Goal: Check status: Check status

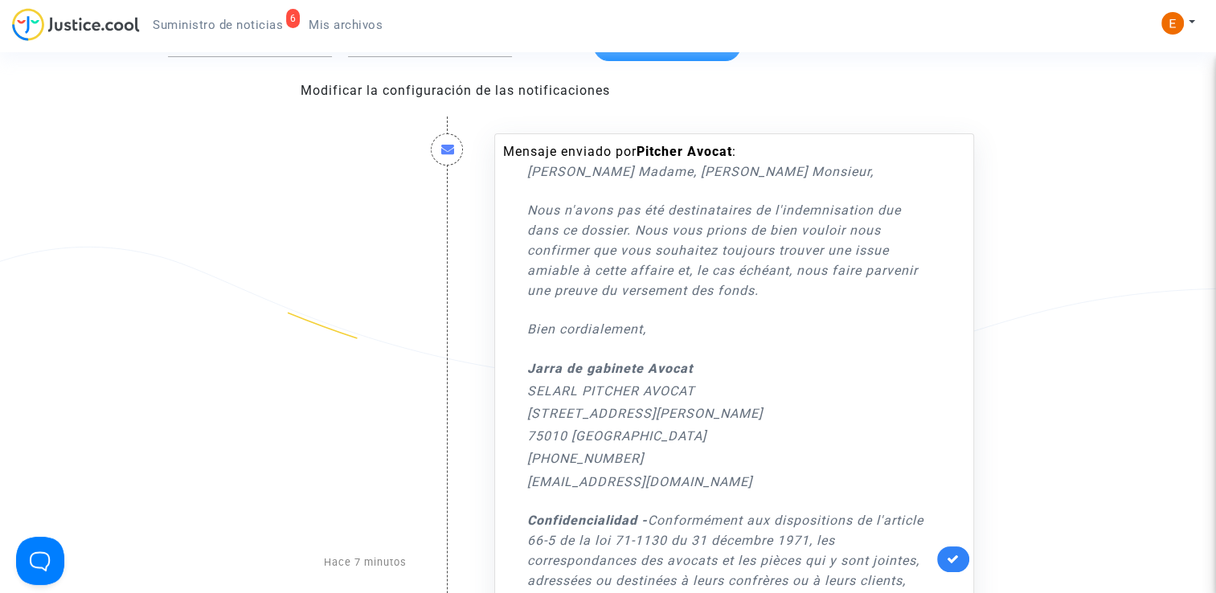
scroll to position [161, 0]
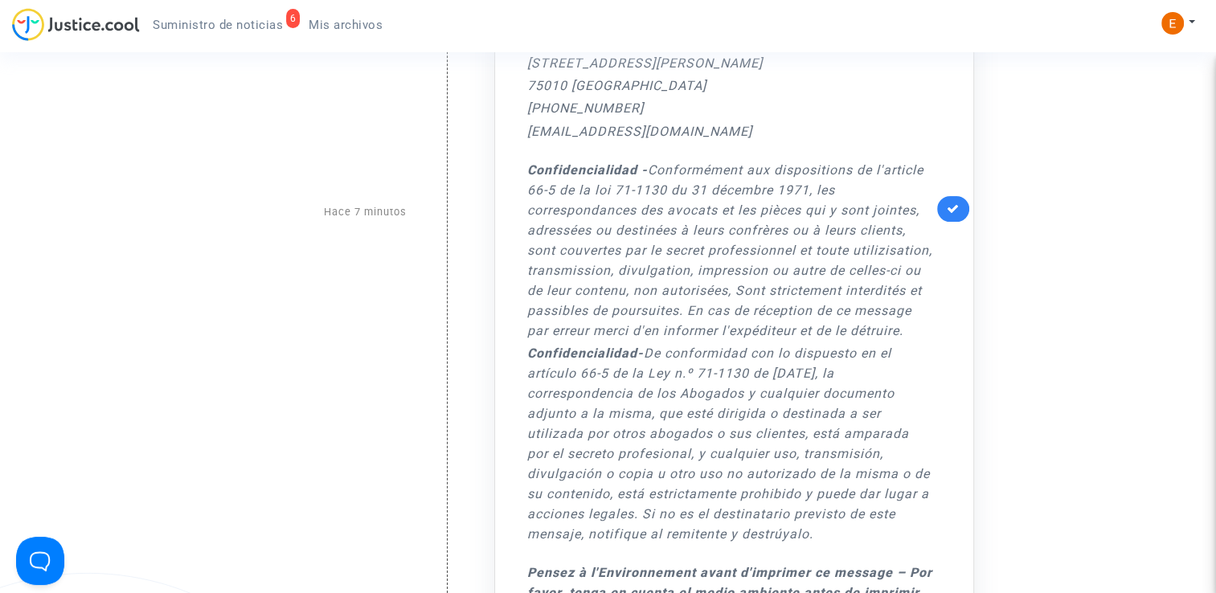
click at [943, 206] on link at bounding box center [953, 209] width 32 height 26
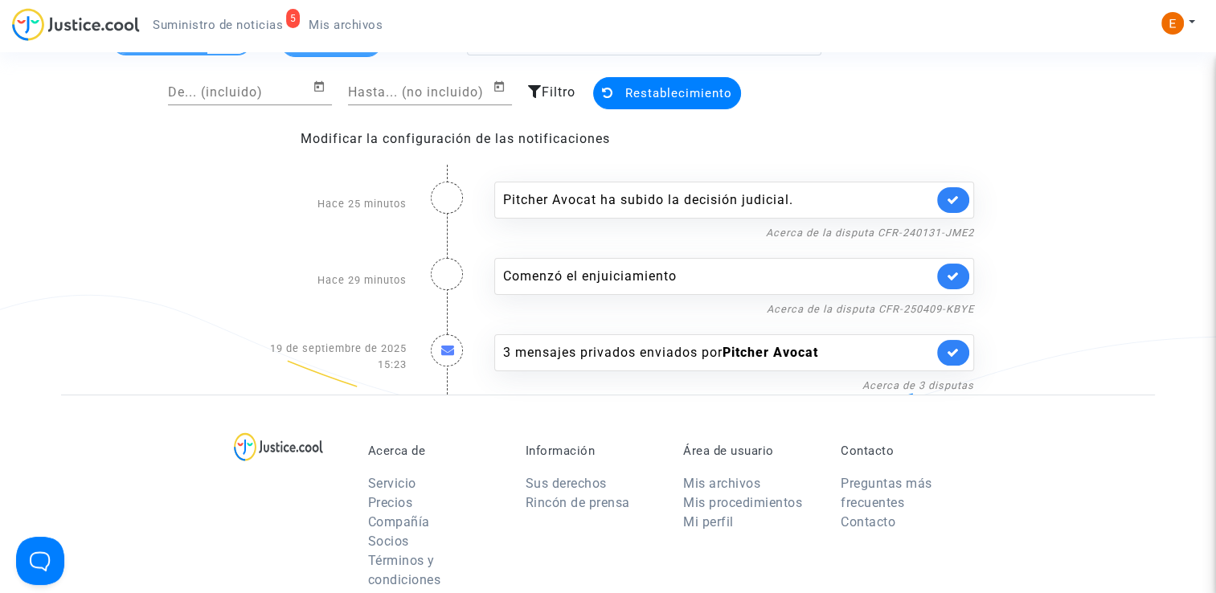
scroll to position [80, 0]
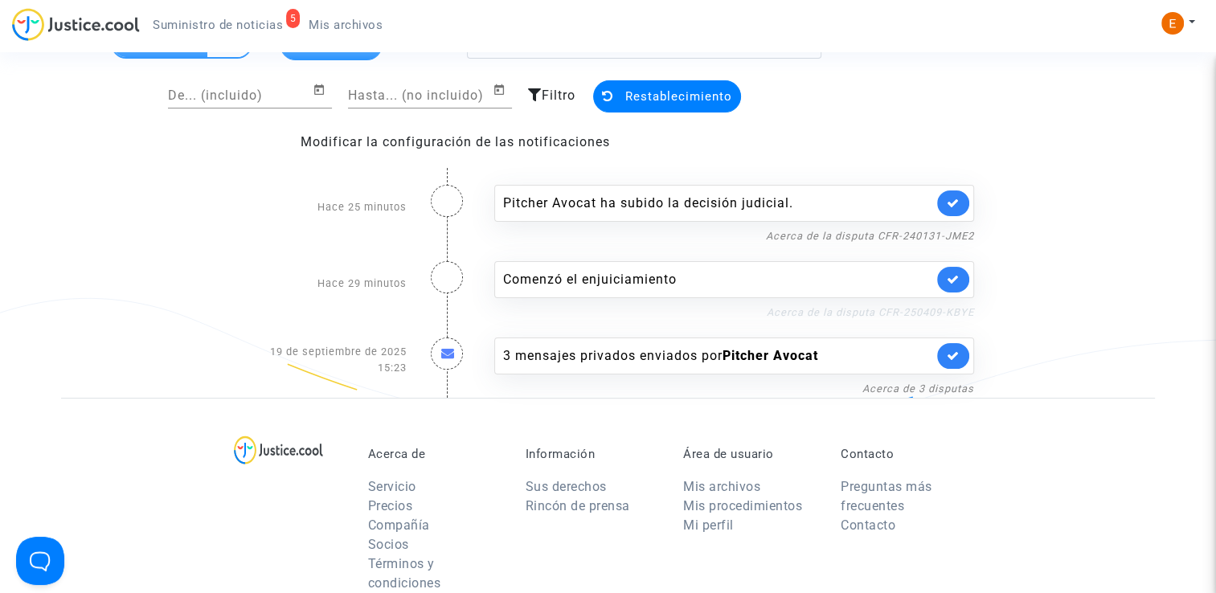
click at [856, 313] on link "Acerca de la disputa CFR-250409-KBYE" at bounding box center [870, 312] width 207 height 12
click at [947, 281] on icon at bounding box center [953, 279] width 13 height 12
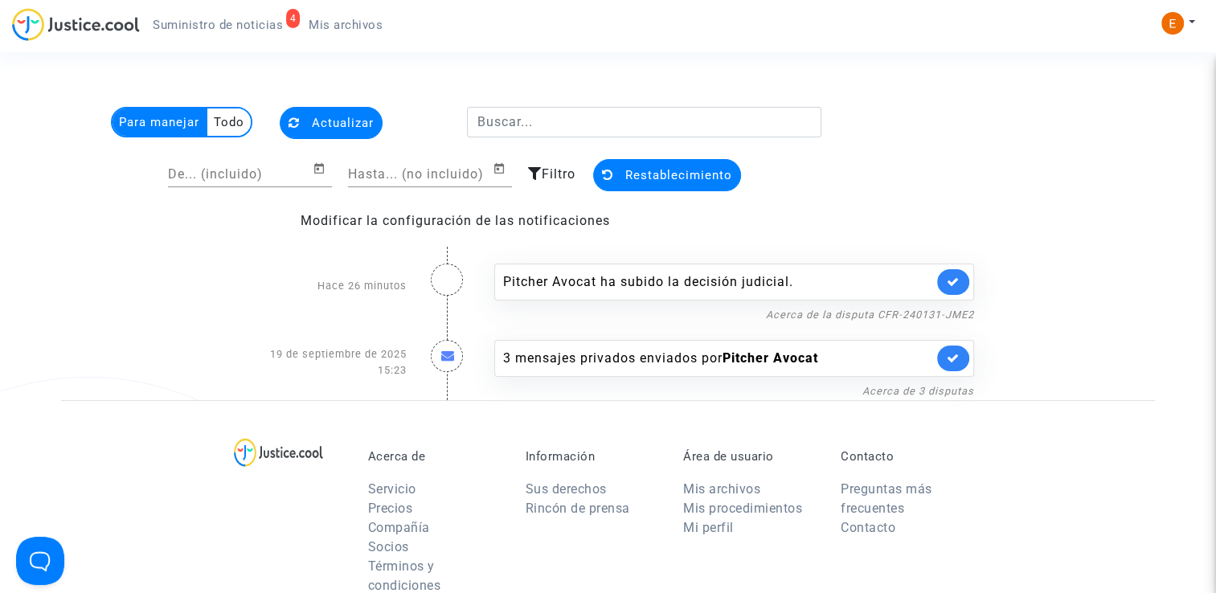
scroll to position [0, 0]
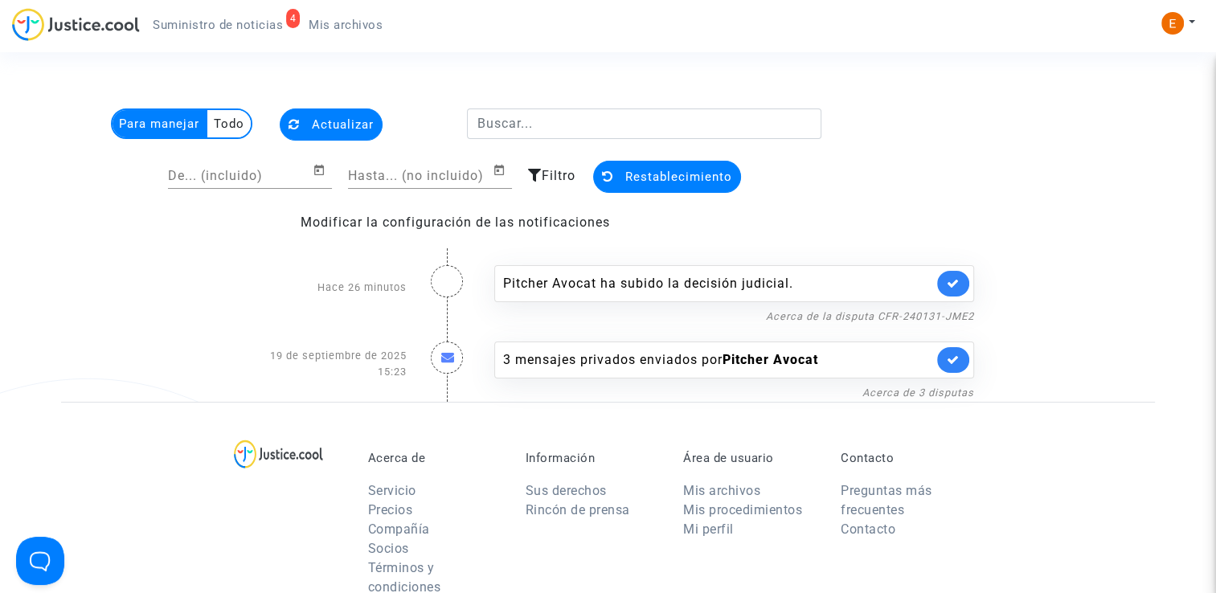
click at [604, 286] on div "Pitcher Avocat ha subido la decisión judicial." at bounding box center [718, 283] width 430 height 19
click at [854, 313] on link "Acerca de la disputa CFR-240131-JME2" at bounding box center [870, 316] width 208 height 12
click at [963, 285] on link at bounding box center [953, 284] width 32 height 26
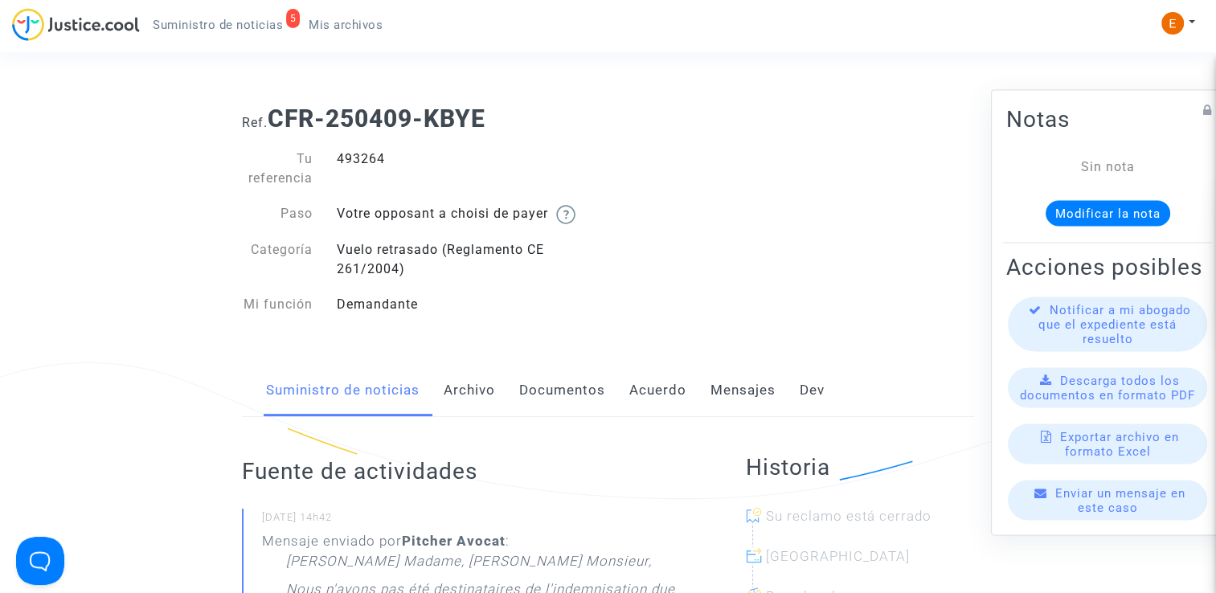
click at [350, 158] on div "493264" at bounding box center [467, 169] width 284 height 39
copy div "493264"
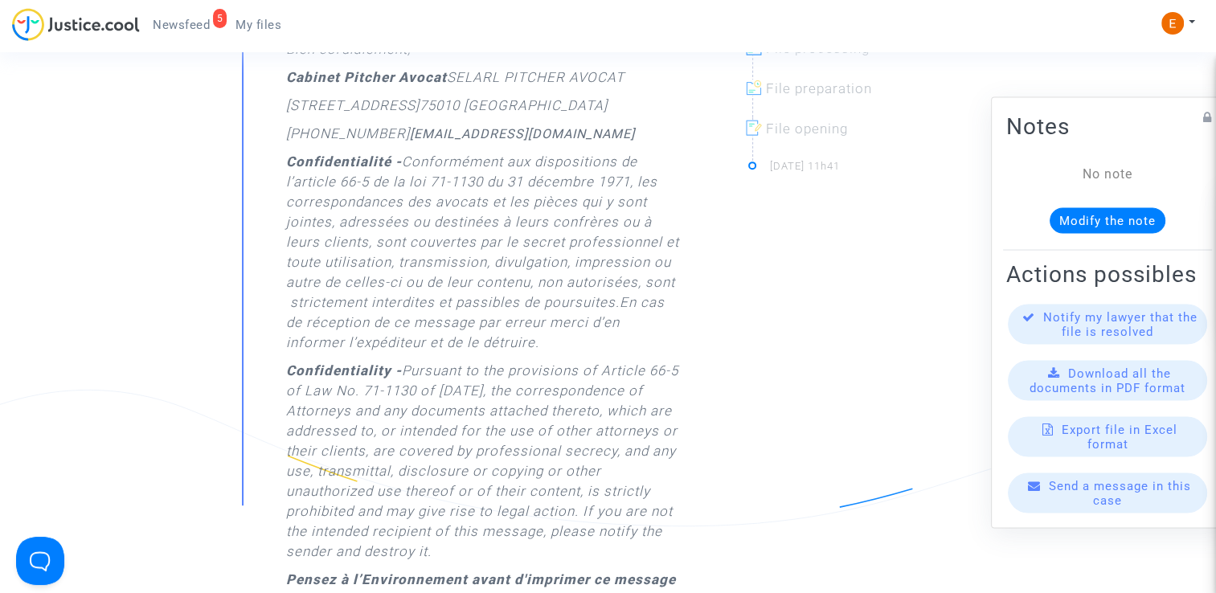
scroll to position [402, 0]
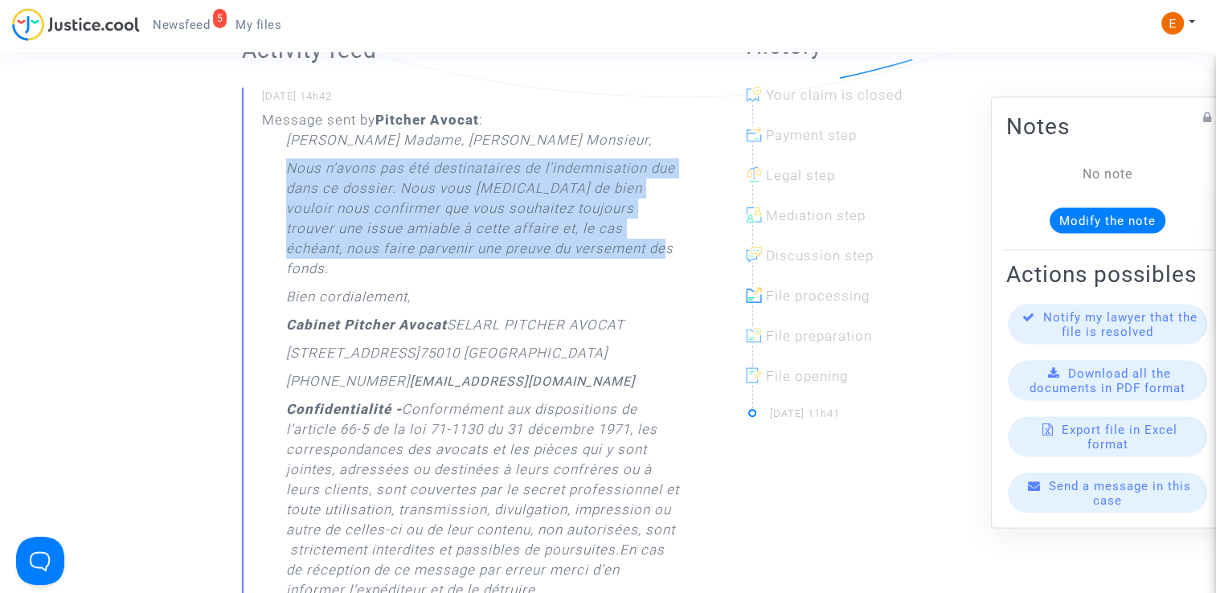
drag, startPoint x: 283, startPoint y: 170, endPoint x: 608, endPoint y: 255, distance: 335.5
click at [608, 255] on div "Message sent by [PERSON_NAME] : [PERSON_NAME] Madame, [PERSON_NAME] Monsieur, N…" at bounding box center [472, 498] width 420 height 776
drag, startPoint x: 608, startPoint y: 255, endPoint x: 572, endPoint y: 252, distance: 35.5
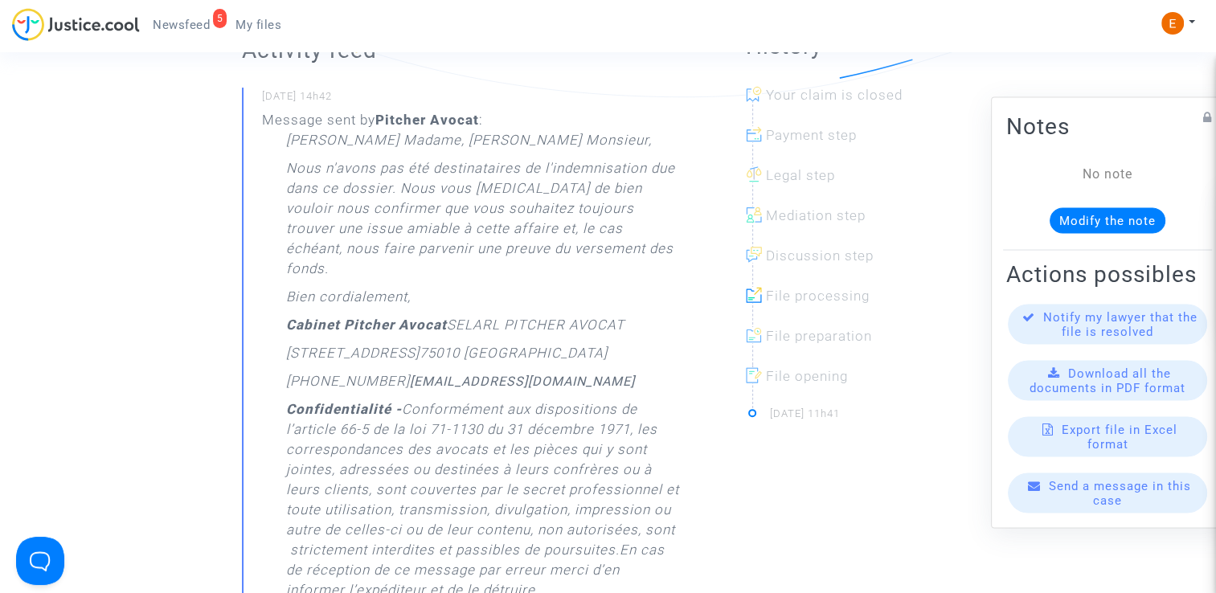
click at [1051, 18] on div "5 Newsfeed My files My profile Settings Log out" at bounding box center [608, 30] width 1216 height 44
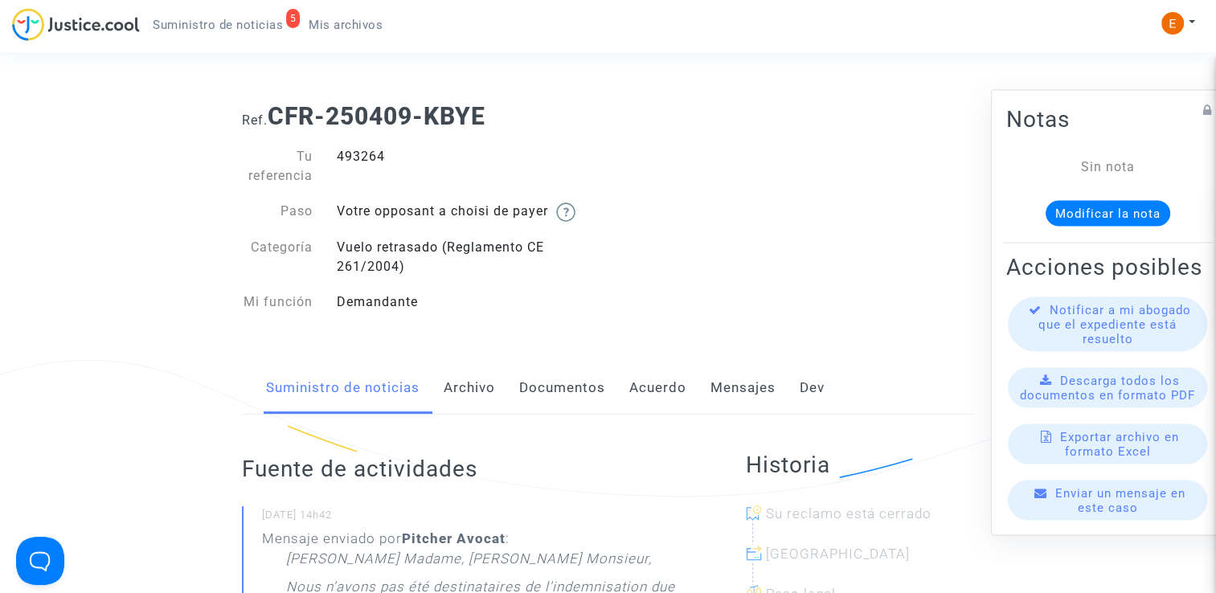
scroll to position [0, 0]
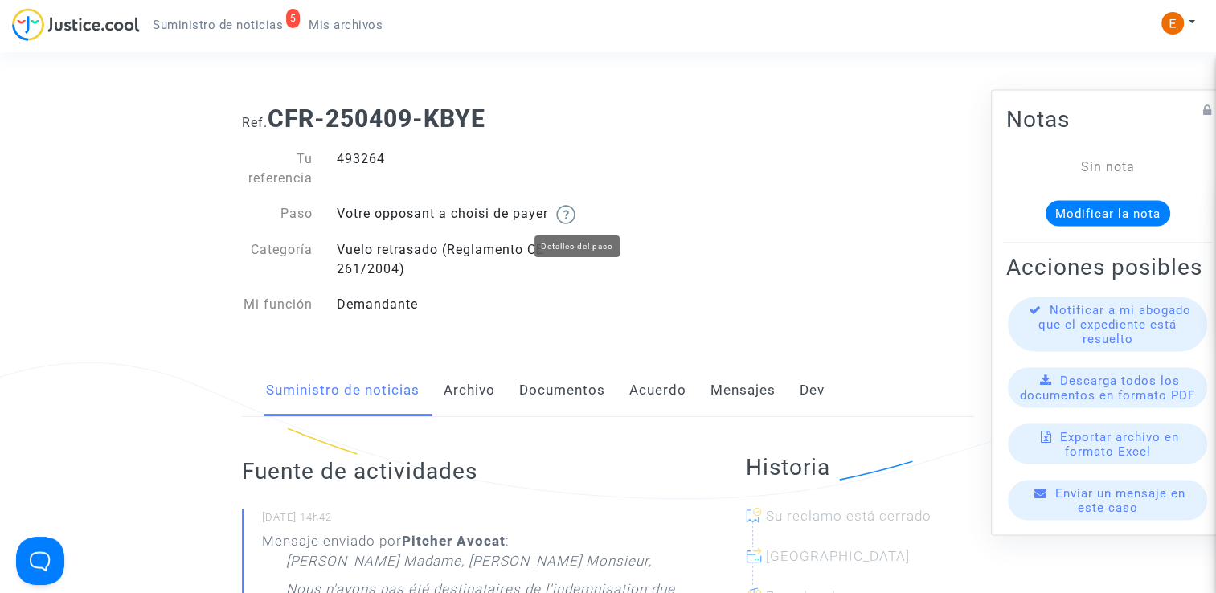
click at [575, 215] on img at bounding box center [565, 214] width 19 height 19
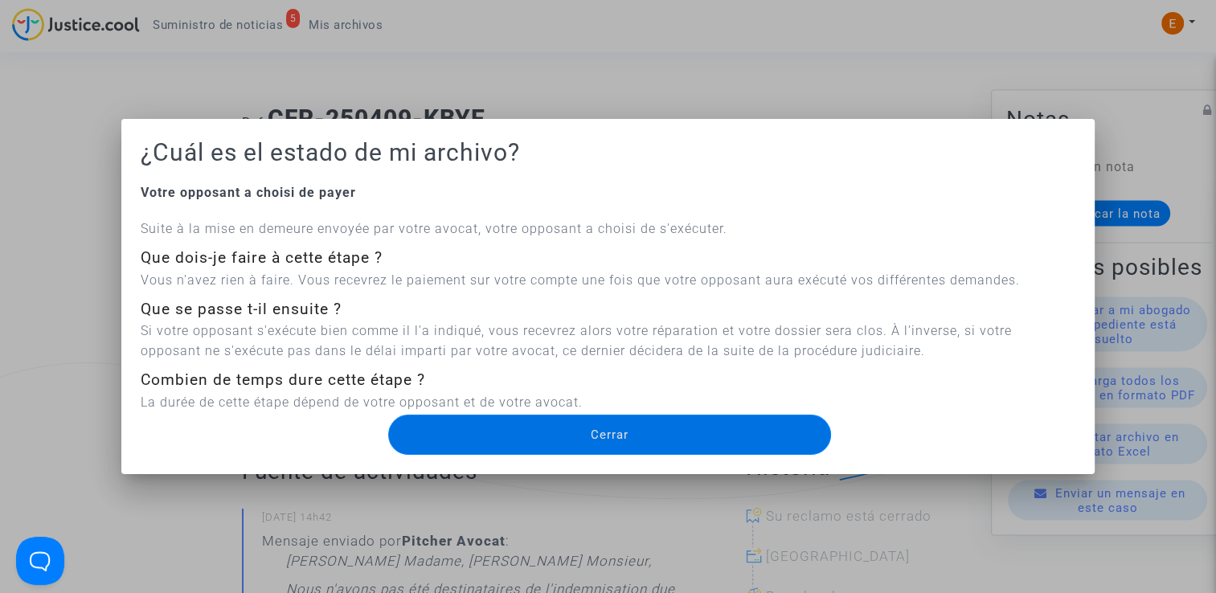
click at [668, 104] on div at bounding box center [608, 296] width 1216 height 593
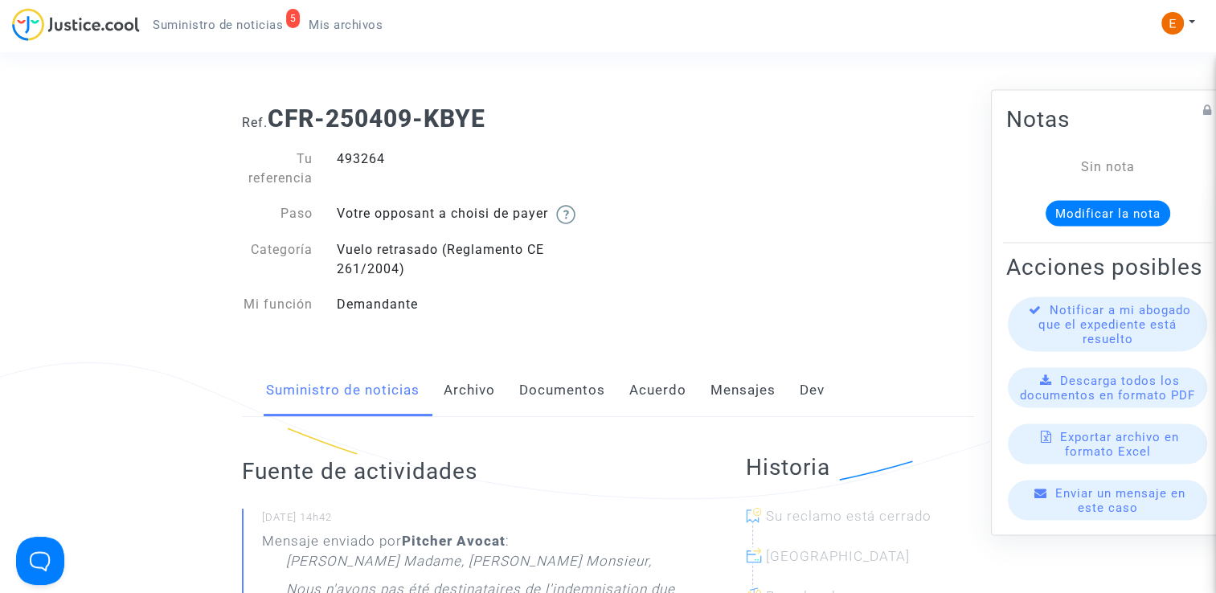
click at [471, 389] on font "Archivo" at bounding box center [469, 390] width 51 height 16
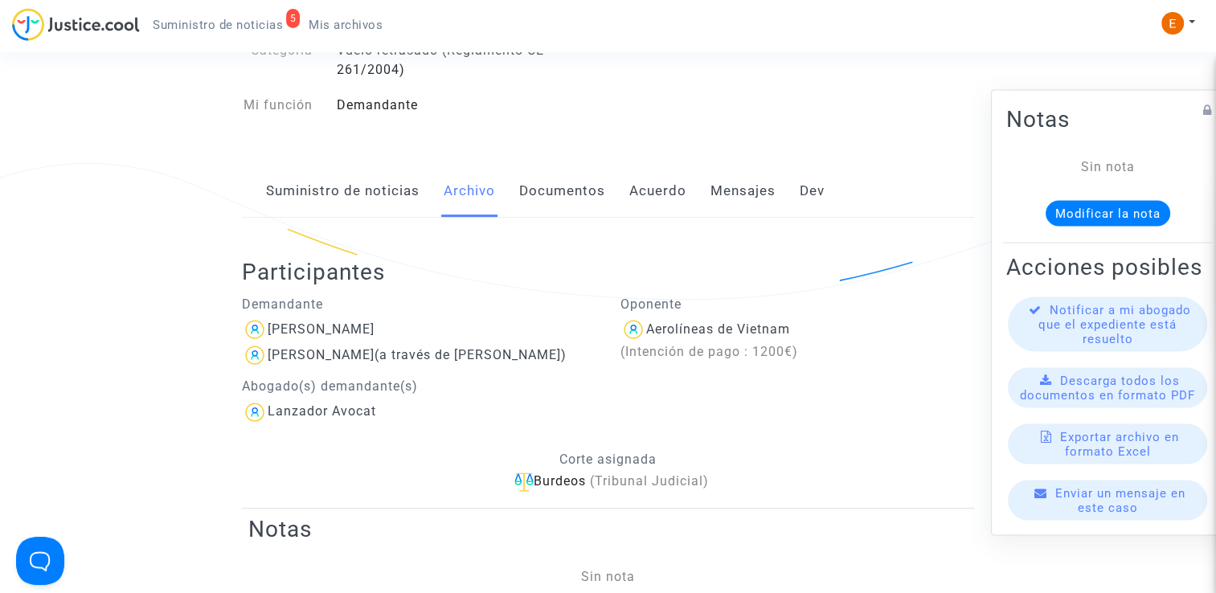
scroll to position [241, 0]
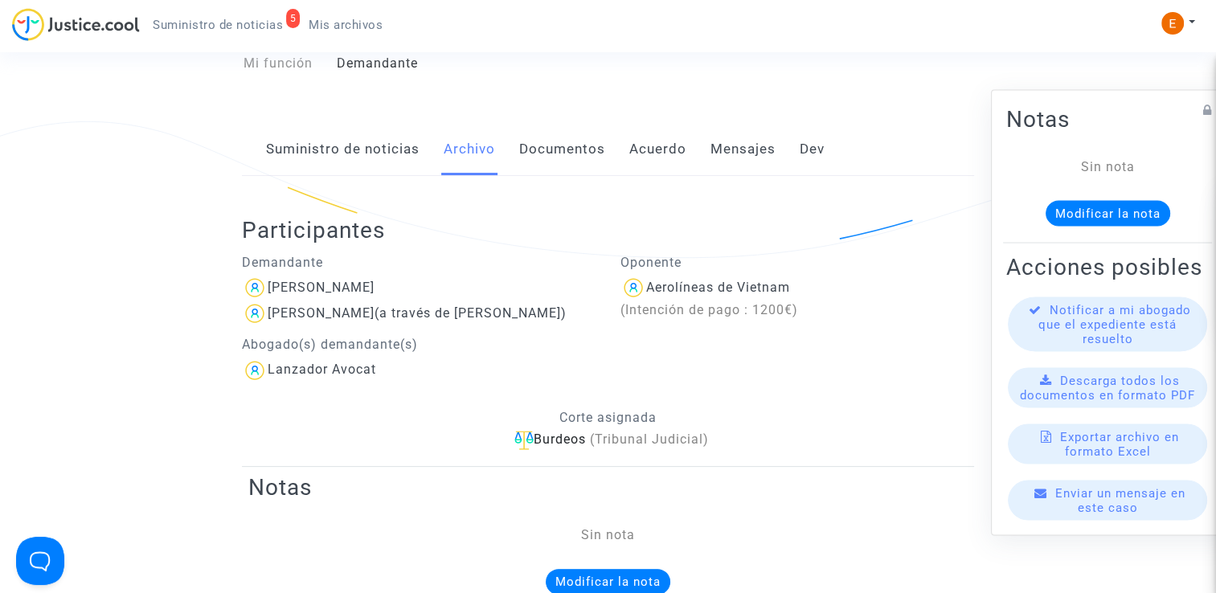
click at [746, 155] on font "Mensajes" at bounding box center [743, 149] width 65 height 16
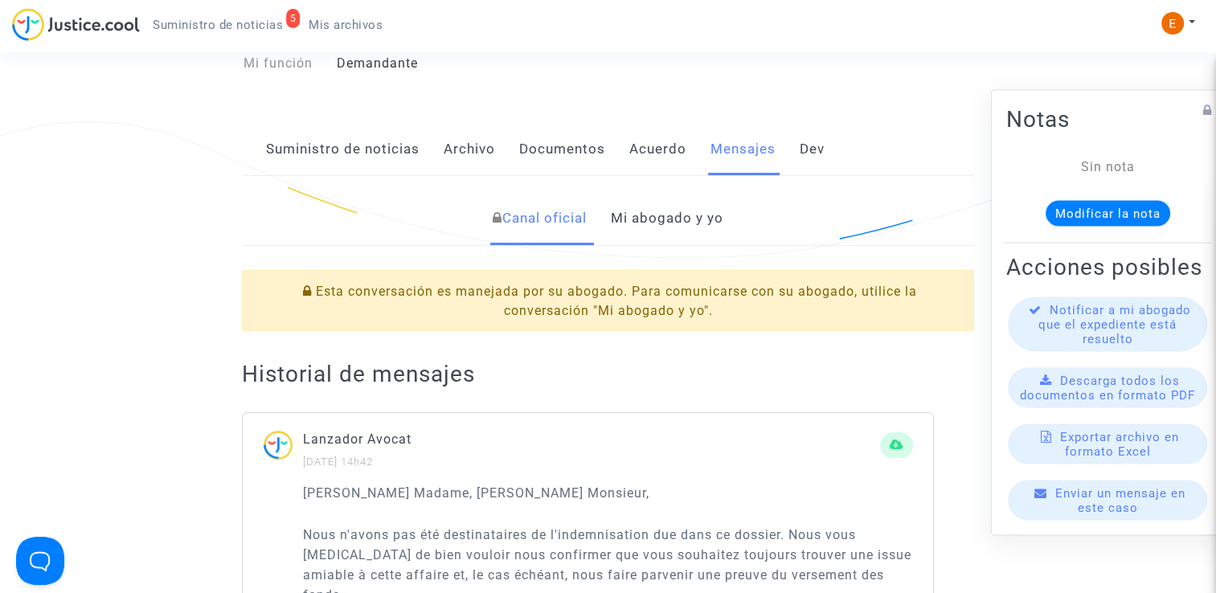
click at [655, 226] on font "Mi abogado y yo" at bounding box center [667, 218] width 113 height 16
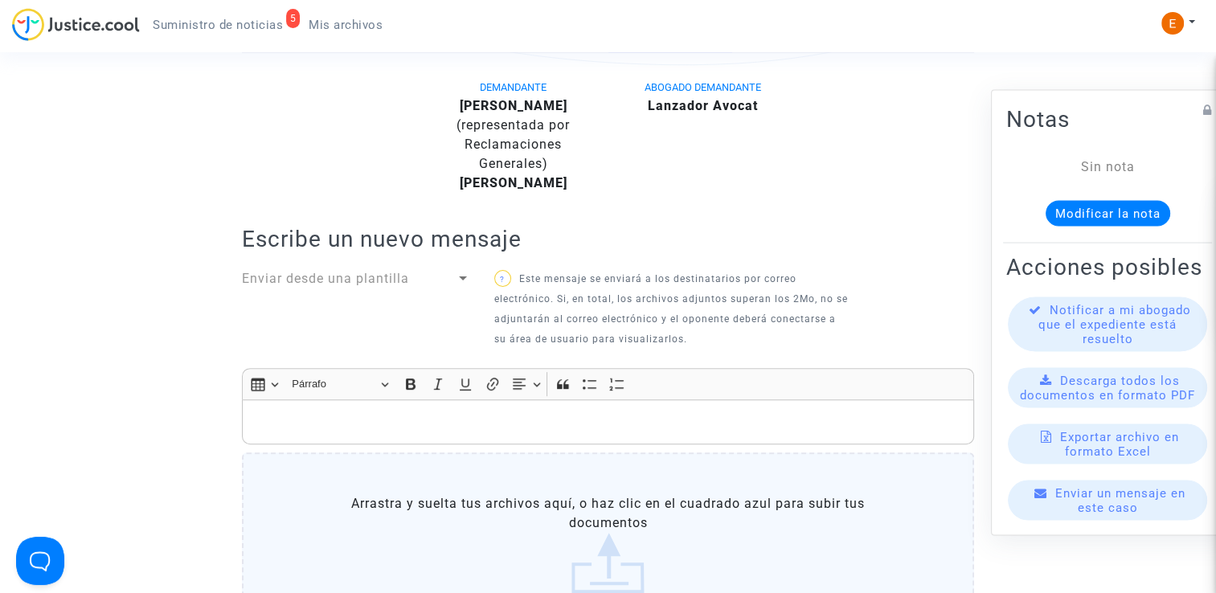
scroll to position [161, 0]
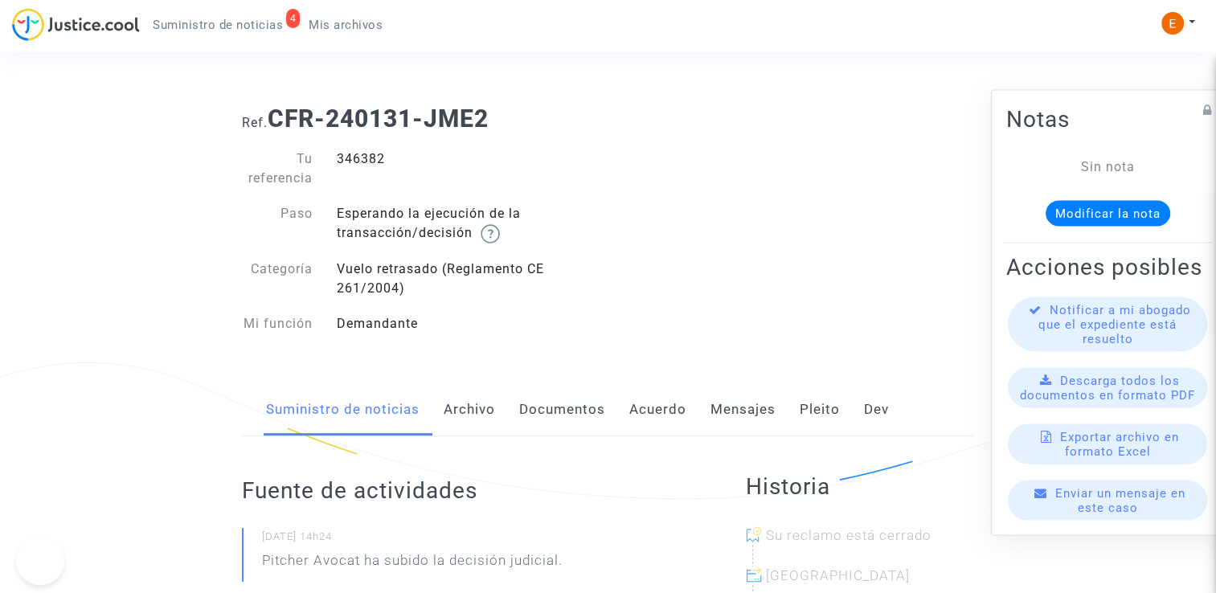
click at [364, 159] on div "346382" at bounding box center [467, 169] width 284 height 39
copy div "346382"
click at [794, 401] on div "Suministro de noticias Archivo Documentos Acuerdo Mensajes Pleito Dev" at bounding box center [608, 410] width 732 height 54
click at [800, 408] on font "Pleito" at bounding box center [820, 409] width 40 height 16
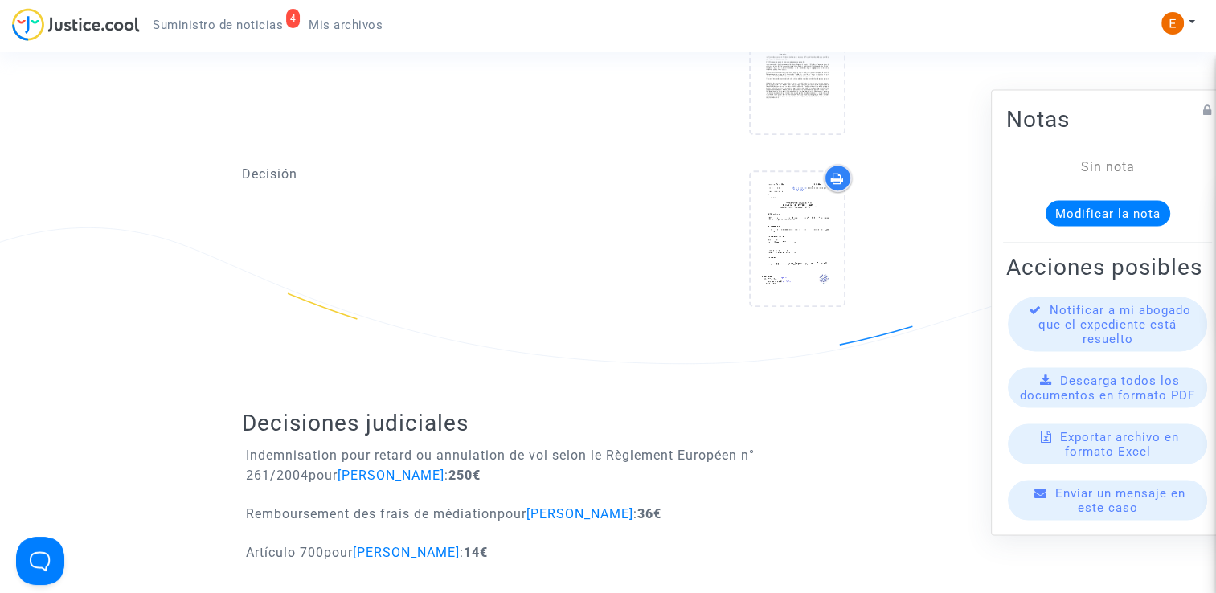
scroll to position [804, 0]
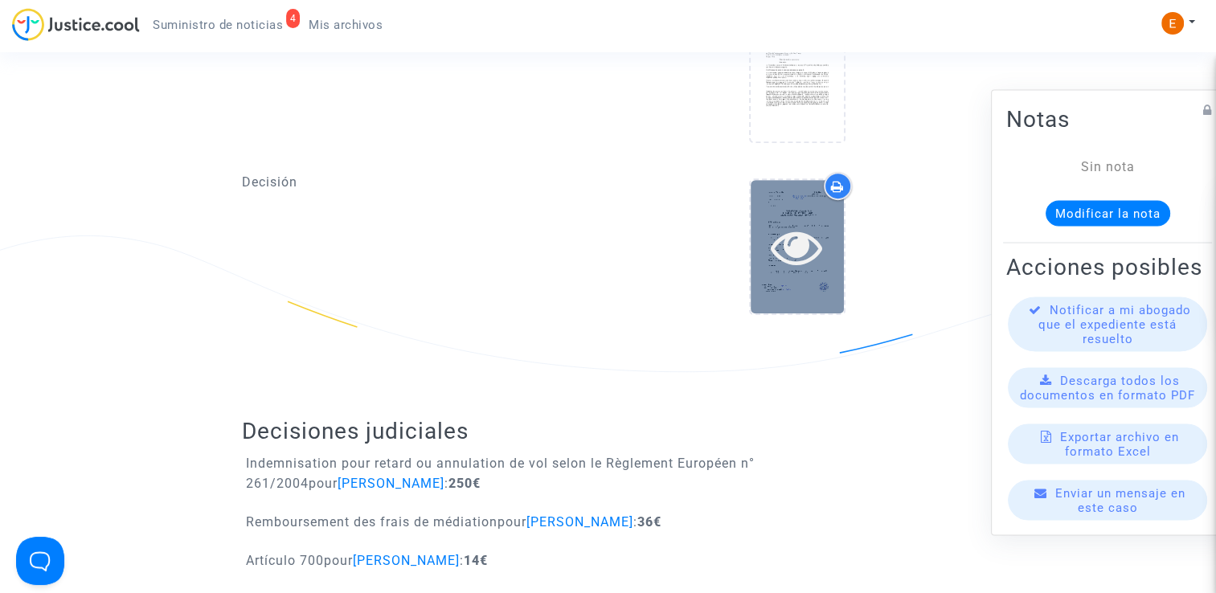
click at [816, 232] on icon at bounding box center [797, 246] width 52 height 51
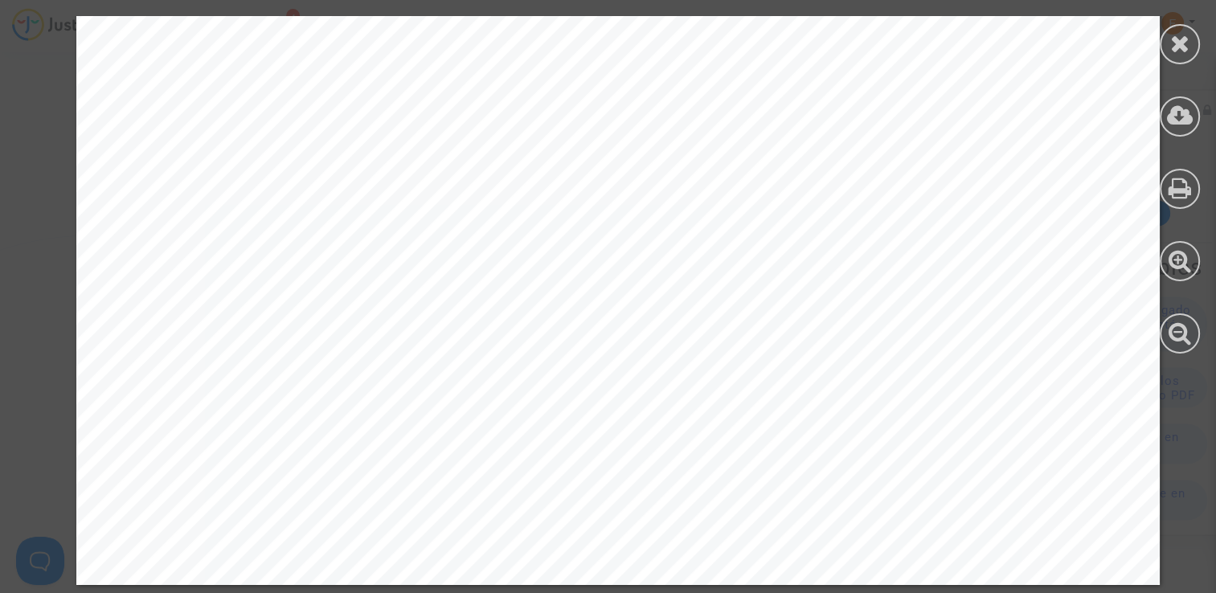
scroll to position [5601, 0]
click at [1174, 128] on div at bounding box center [1180, 116] width 40 height 40
click at [1187, 61] on div at bounding box center [1180, 44] width 40 height 40
